Goal: Communication & Community: Ask a question

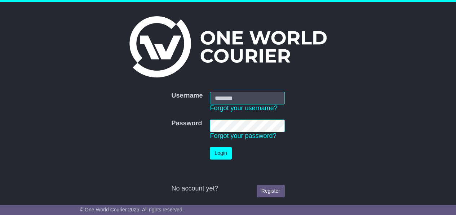
type input "**********"
click at [220, 153] on button "Login" at bounding box center [221, 153] width 22 height 13
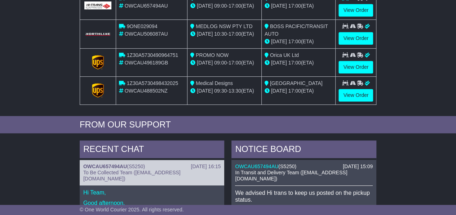
scroll to position [288, 0]
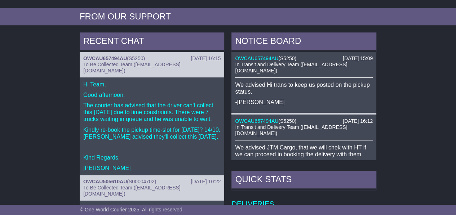
click at [268, 65] on span "In Transit and Delivery Team (delivery@oneworldcourier.com.au)" at bounding box center [291, 68] width 112 height 12
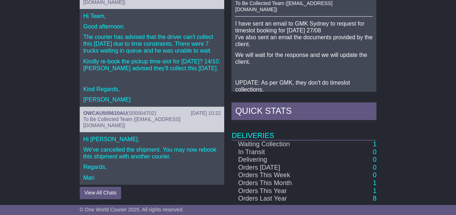
scroll to position [280, 0]
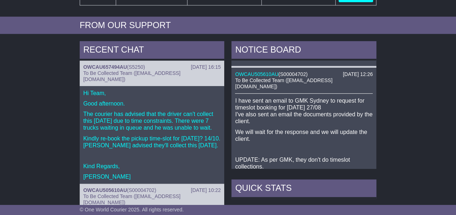
click at [112, 111] on p "The courier has advised that the driver can't collect this [DATE] due to time c…" at bounding box center [152, 121] width 138 height 21
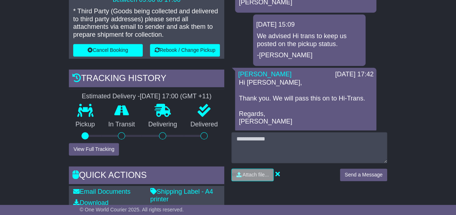
scroll to position [288, 0]
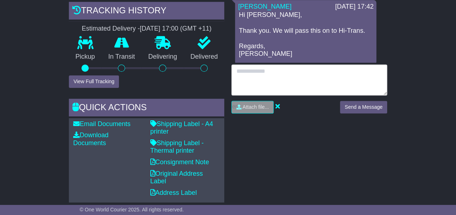
click at [259, 80] on textarea at bounding box center [309, 79] width 156 height 31
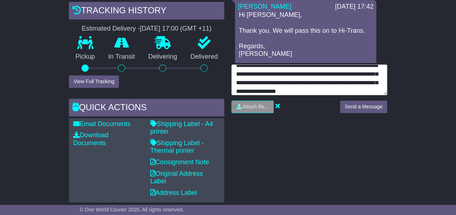
scroll to position [23, 0]
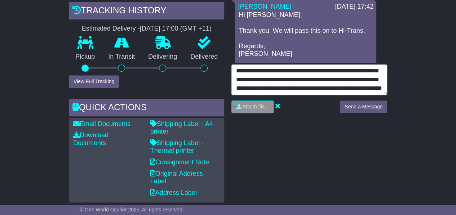
type textarea "**********"
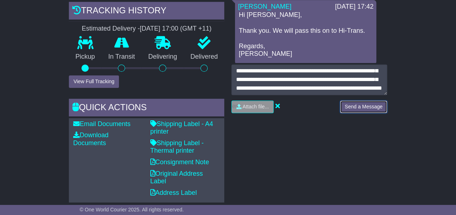
click at [367, 105] on button "Send a Message" at bounding box center [363, 107] width 47 height 13
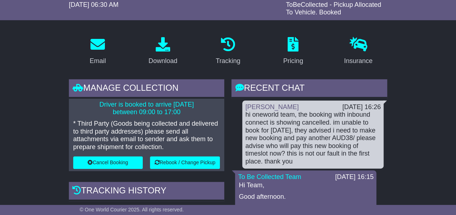
scroll to position [144, 0]
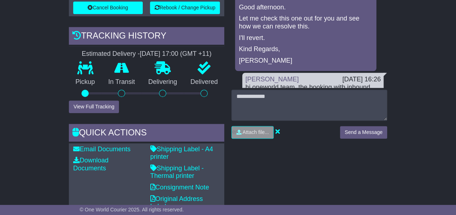
scroll to position [283, 0]
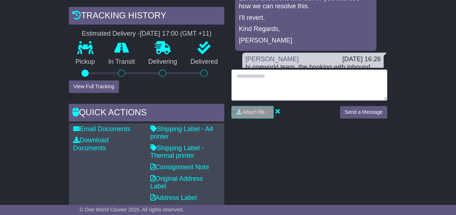
click at [277, 77] on textarea at bounding box center [309, 85] width 156 height 31
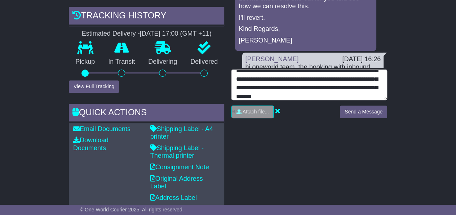
scroll to position [23, 0]
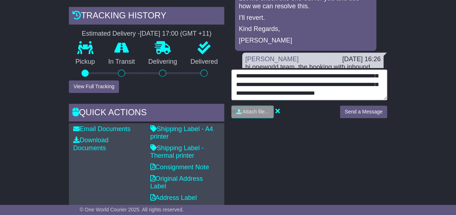
type textarea "**********"
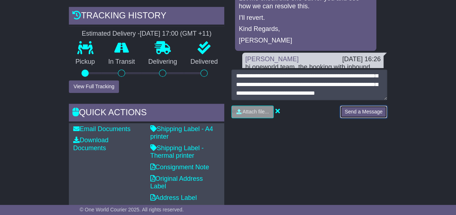
click at [348, 110] on button "Send a Message" at bounding box center [363, 112] width 47 height 13
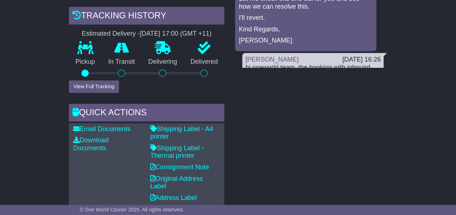
scroll to position [180, 0]
